Goal: Task Accomplishment & Management: Complete application form

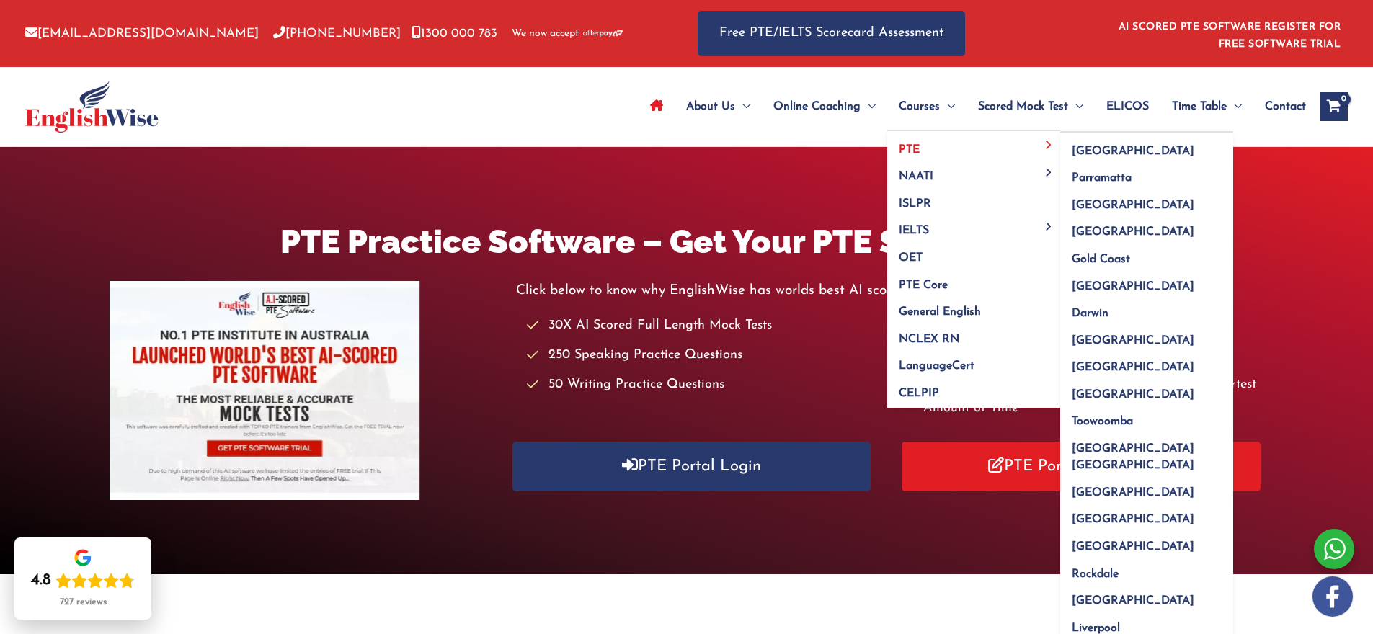
click at [911, 146] on span "PTE" at bounding box center [909, 150] width 21 height 12
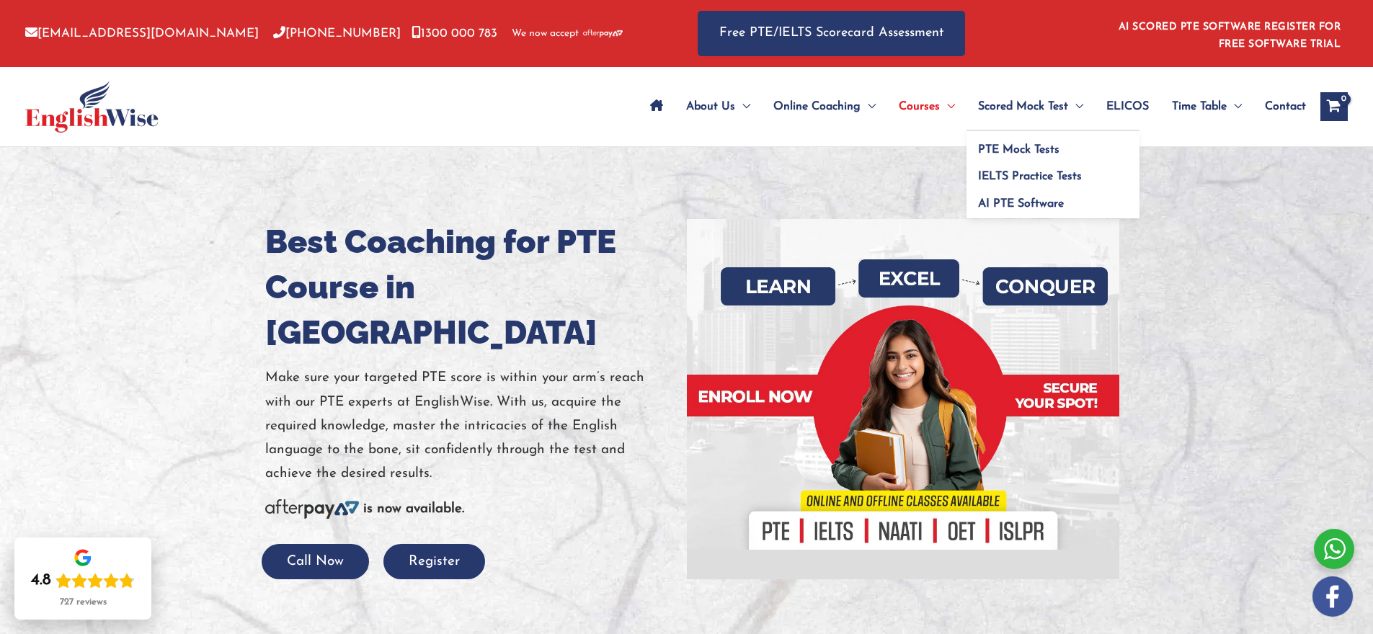
click at [1051, 116] on span "Scored Mock Test" at bounding box center [1023, 106] width 90 height 50
click at [1045, 148] on span "PTE Mock Tests" at bounding box center [1018, 150] width 81 height 12
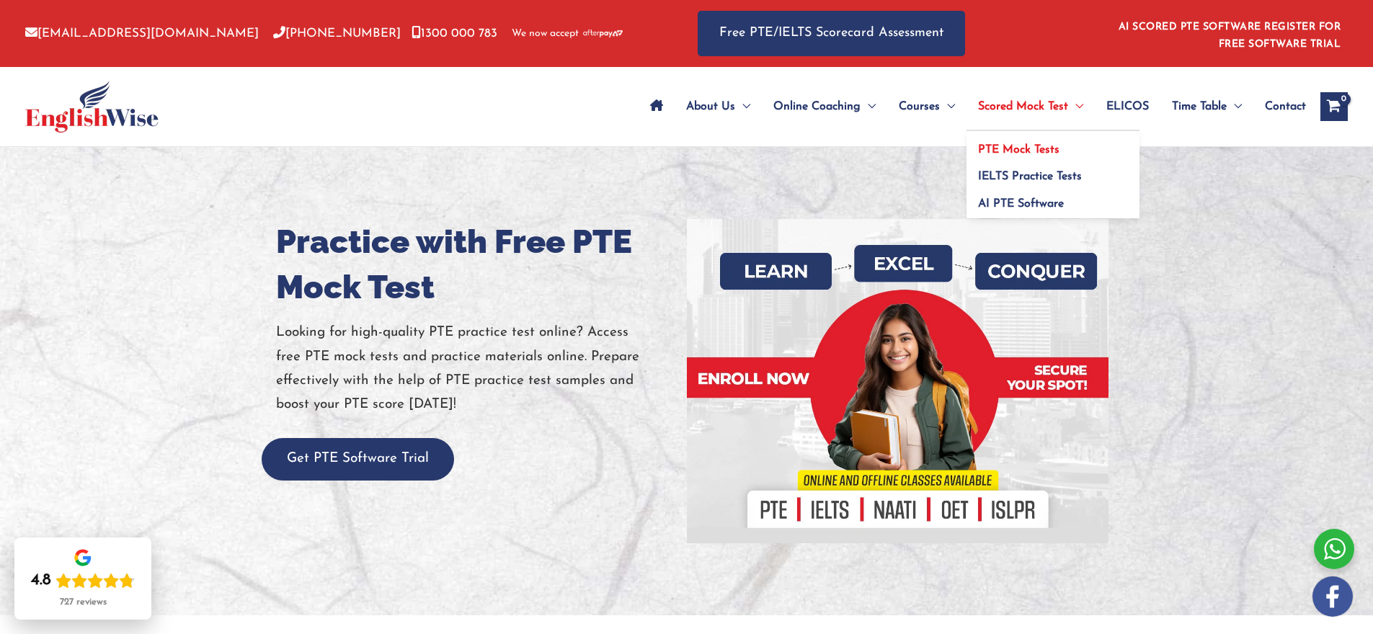
click at [1056, 150] on link "PTE Mock Tests" at bounding box center [1052, 144] width 173 height 27
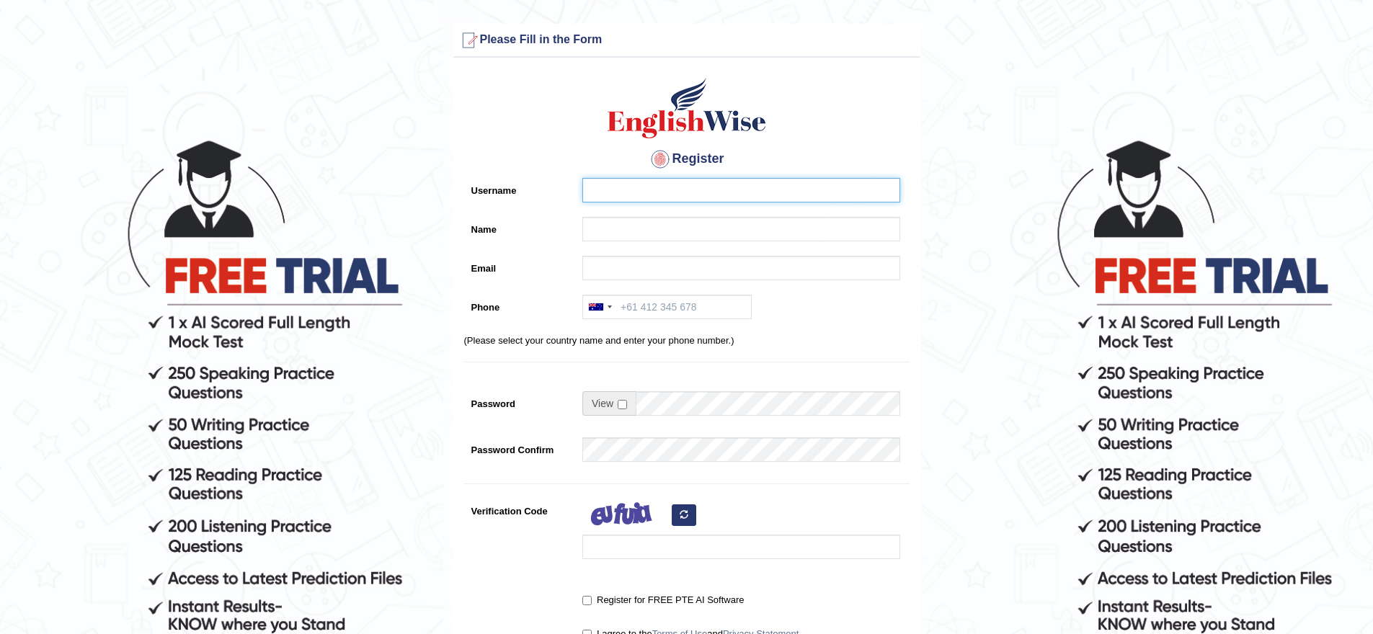
click at [664, 194] on input "Username" at bounding box center [741, 190] width 318 height 24
type input "Pavithra subhash"
click at [629, 223] on input "Name" at bounding box center [741, 229] width 318 height 24
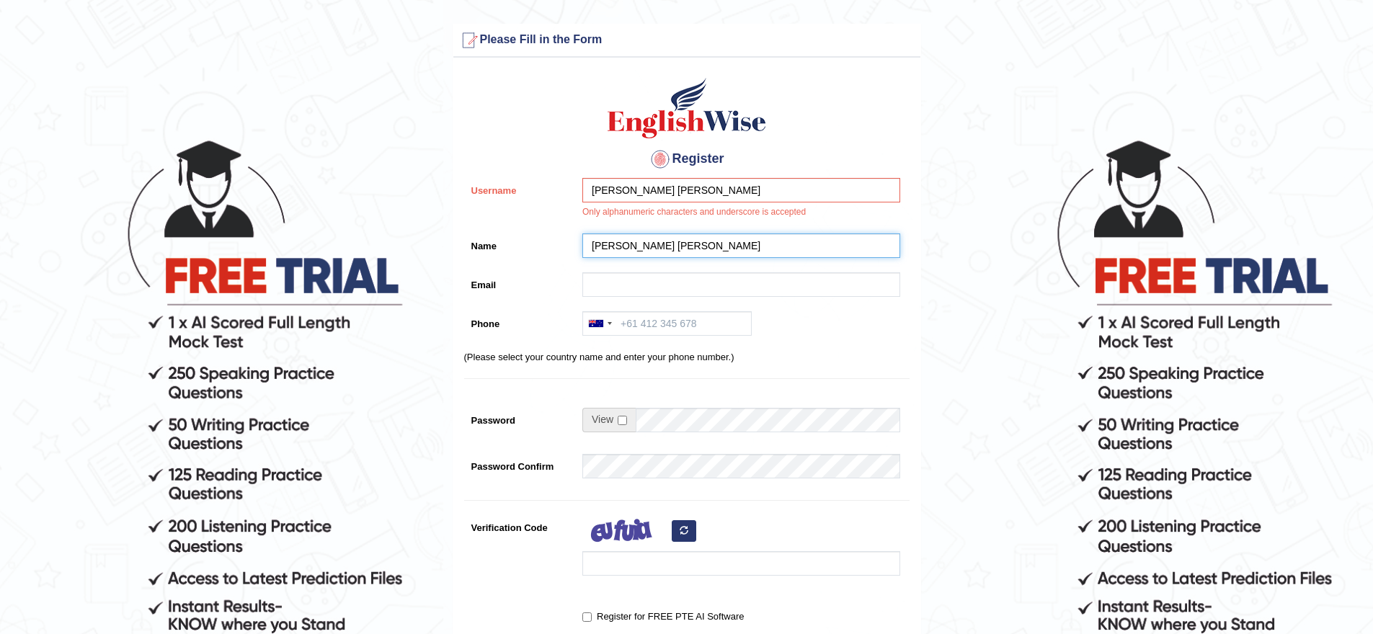
type input "Pavithra subhash"
click at [671, 195] on input "Pavithra subhash" at bounding box center [741, 190] width 318 height 24
type input "P"
click at [608, 283] on input "Email" at bounding box center [741, 284] width 318 height 24
click at [684, 184] on input "Pavithra123@" at bounding box center [741, 190] width 318 height 24
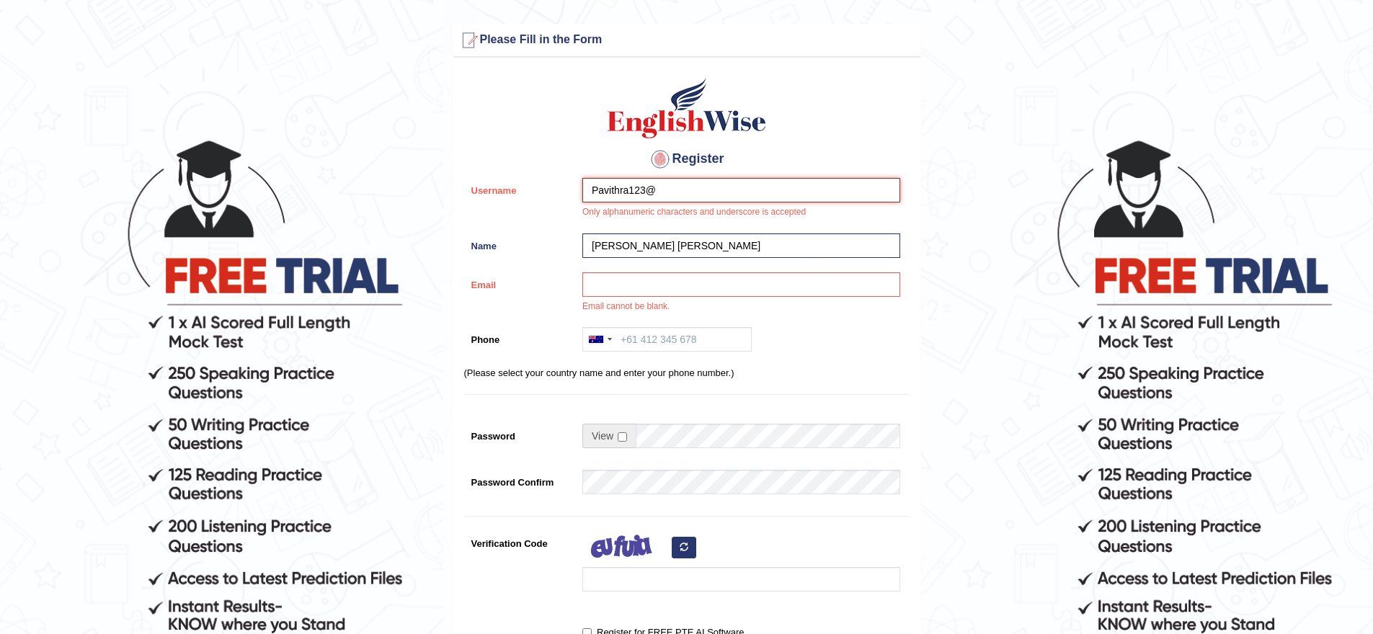
click at [678, 186] on input "Pavithra123@" at bounding box center [741, 190] width 318 height 24
type input "P"
type input "123456789"
